Goal: Transaction & Acquisition: Purchase product/service

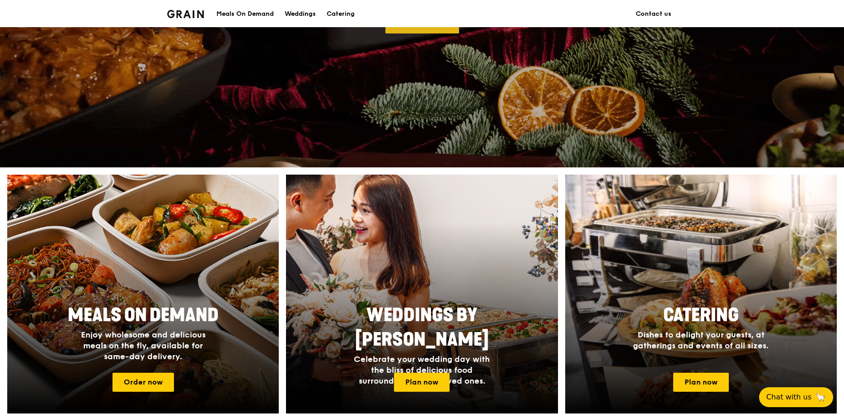
scroll to position [316, 0]
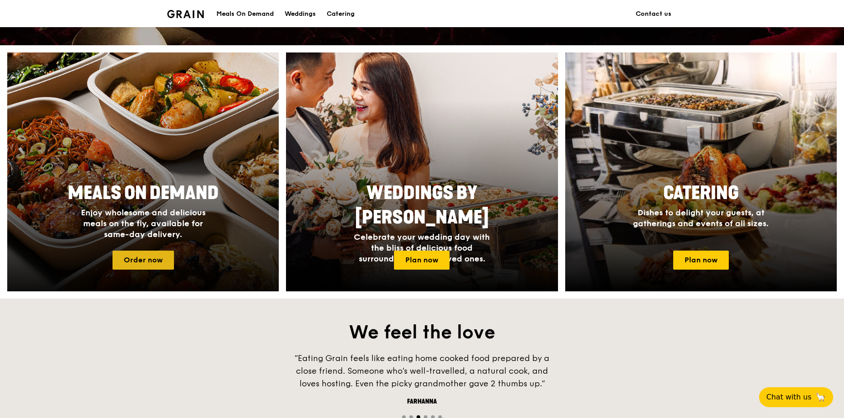
click at [146, 258] on link "Order now" at bounding box center [143, 259] width 61 height 19
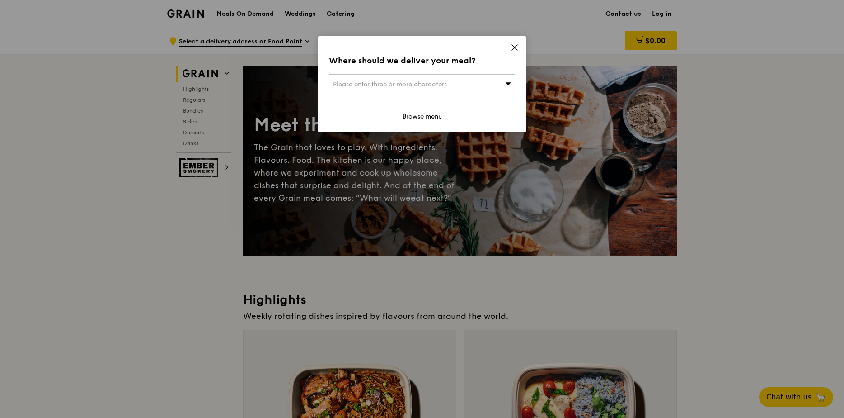
click at [352, 85] on span "Please enter three or more characters" at bounding box center [390, 84] width 114 height 8
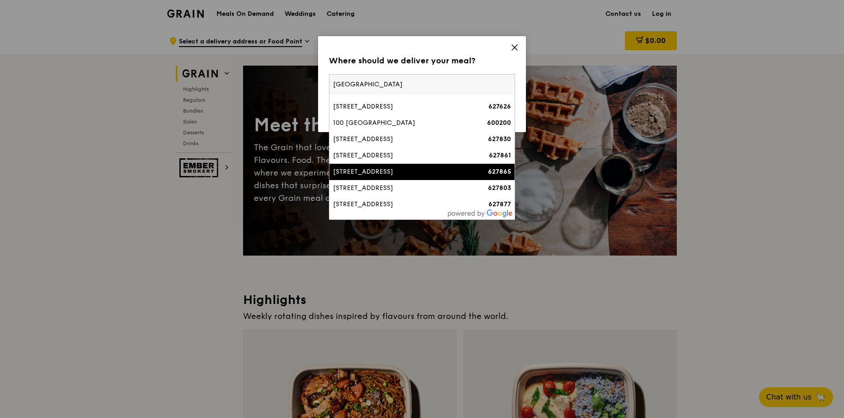
scroll to position [131, 0]
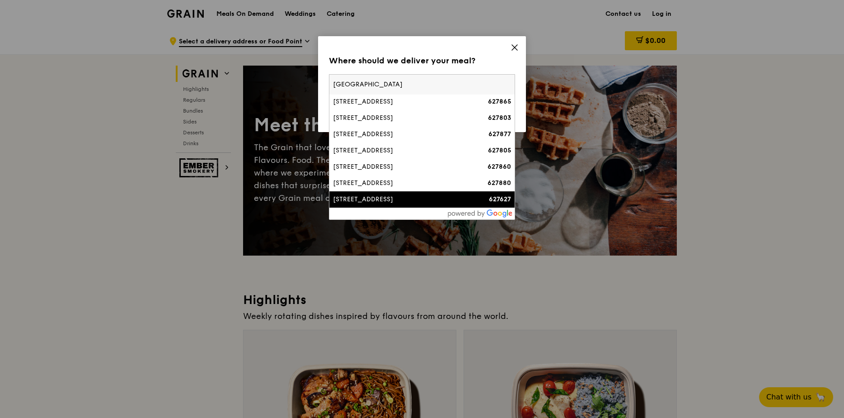
type input "[GEOGRAPHIC_DATA]"
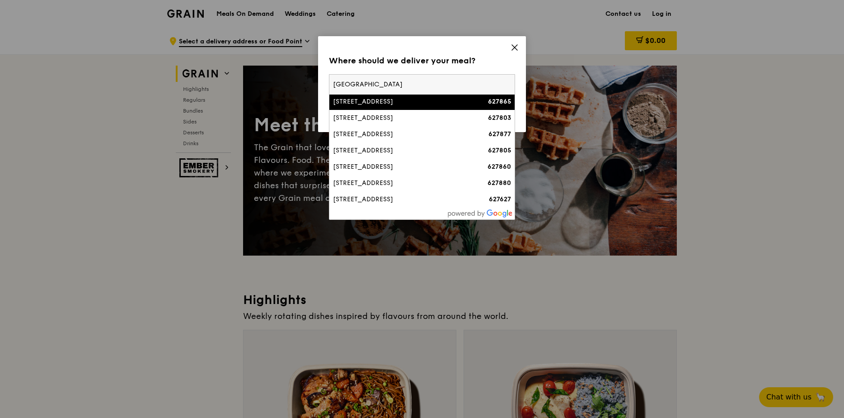
click at [513, 50] on icon at bounding box center [515, 47] width 8 height 8
